Goal: Book appointment/travel/reservation

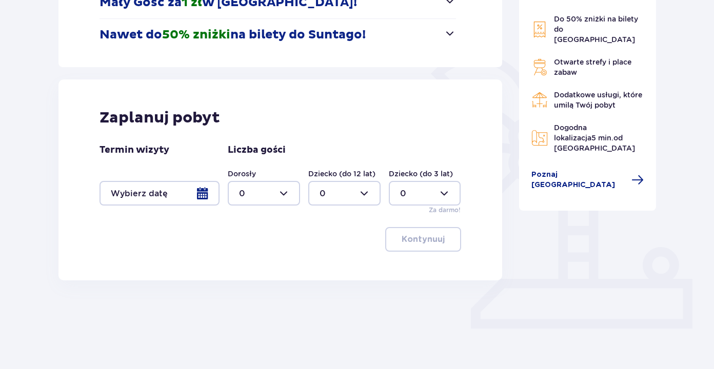
scroll to position [201, 0]
click at [181, 195] on div at bounding box center [160, 194] width 120 height 25
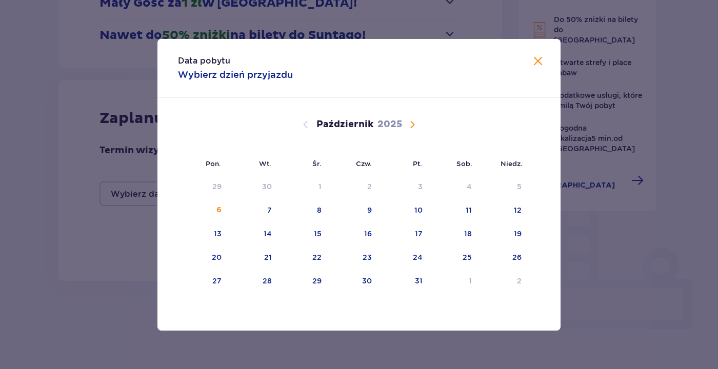
click at [413, 121] on span "Następny miesiąc" at bounding box center [412, 124] width 12 height 12
click at [463, 284] on div "29" at bounding box center [466, 281] width 9 height 10
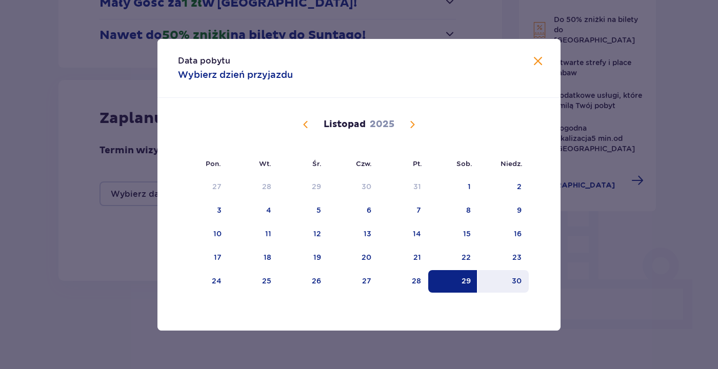
click at [496, 283] on div "30" at bounding box center [503, 281] width 51 height 23
type input "[DATE] - [DATE]"
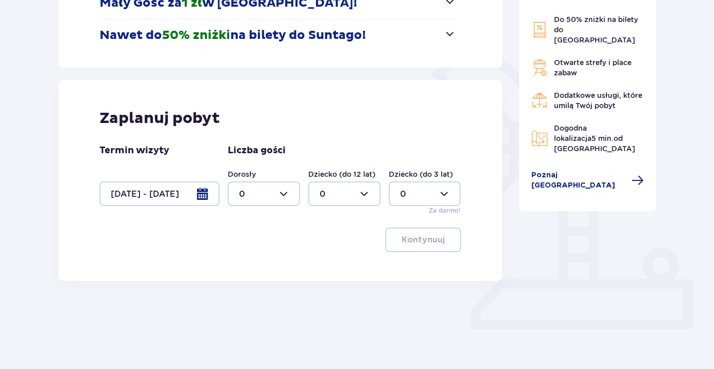
click at [257, 191] on div at bounding box center [264, 194] width 72 height 25
click at [255, 296] on span "3" at bounding box center [264, 290] width 70 height 22
click at [255, 296] on div "Nocleg Pomiń ten krok Promocje Mały Gość za 1 zł w [GEOGRAPHIC_DATA]! Noc za zł…" at bounding box center [280, 122] width 461 height 428
click at [270, 201] on div at bounding box center [264, 194] width 72 height 25
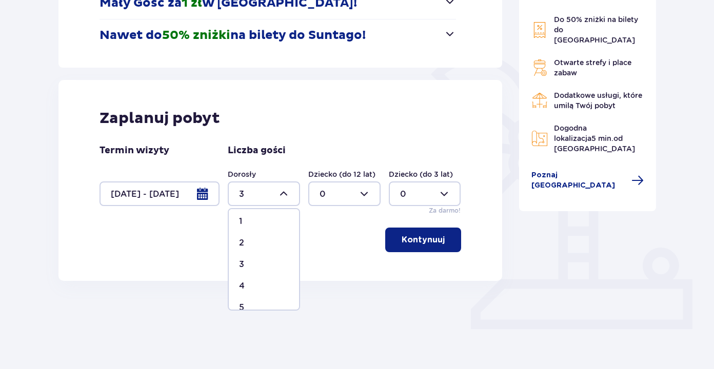
scroll to position [30, 0]
click at [262, 277] on div "4" at bounding box center [264, 280] width 50 height 11
type input "4"
click at [424, 248] on button "Kontynuuj" at bounding box center [423, 240] width 76 height 25
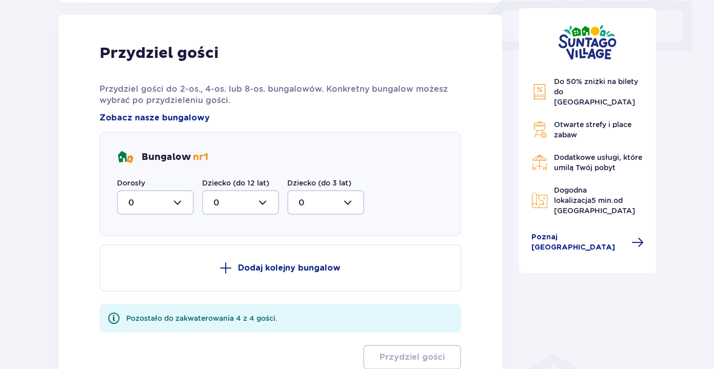
scroll to position [482, 0]
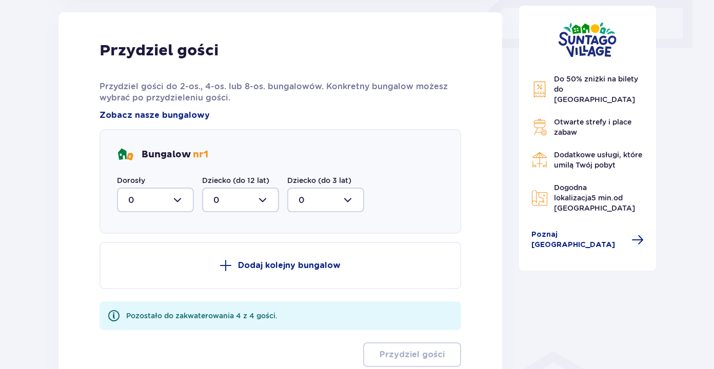
click at [180, 204] on div at bounding box center [155, 200] width 77 height 25
click at [137, 297] on div "4" at bounding box center [155, 299] width 54 height 11
type input "4"
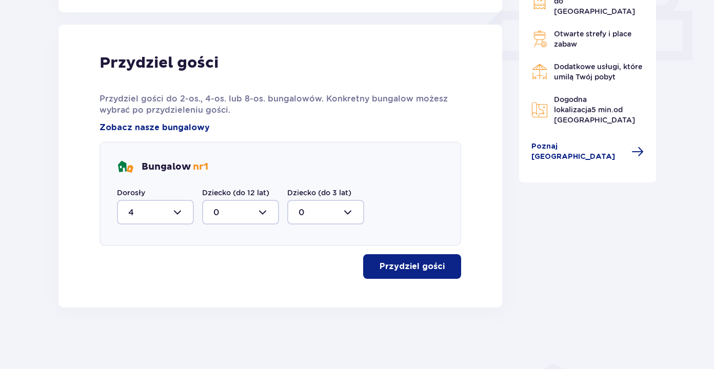
click at [400, 280] on div "Przydziel gości Przydziel gości do 2-os., 4-os. lub 8-os. bungalowów. Konkretny…" at bounding box center [280, 166] width 444 height 283
click at [403, 274] on button "Przydziel gości" at bounding box center [412, 266] width 98 height 25
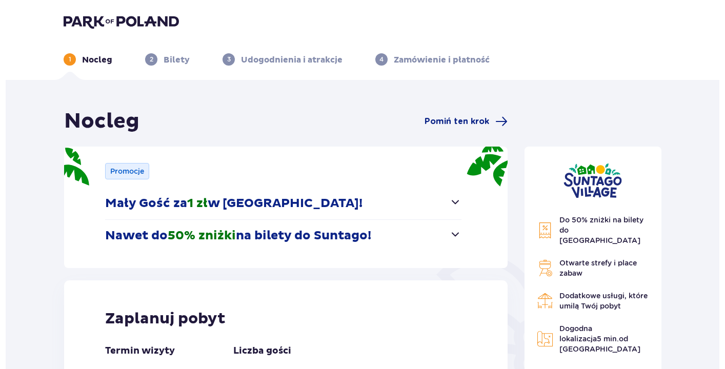
scroll to position [0, 0]
